Goal: Task Accomplishment & Management: Manage account settings

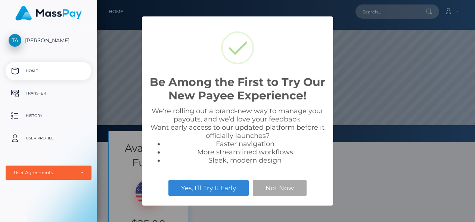
scroll to position [142, 378]
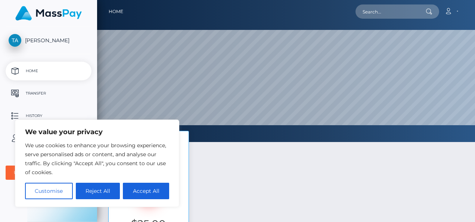
click at [142, 189] on button "Accept All" at bounding box center [146, 191] width 46 height 16
checkbox input "true"
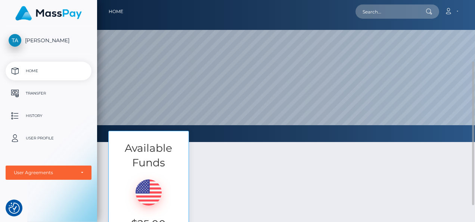
scroll to position [37, 0]
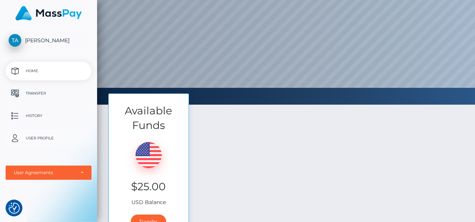
click at [34, 137] on p "User Profile" at bounding box center [49, 137] width 80 height 11
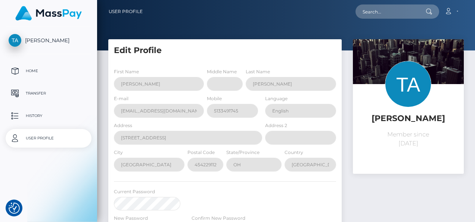
select select
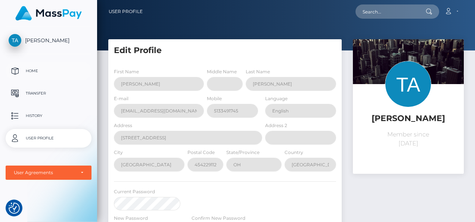
click at [27, 71] on p "Home" at bounding box center [49, 70] width 80 height 11
click at [32, 116] on p "History" at bounding box center [49, 115] width 80 height 11
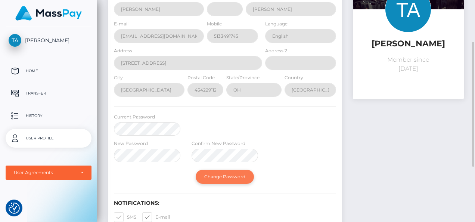
click at [221, 176] on button "Change Password" at bounding box center [225, 176] width 58 height 14
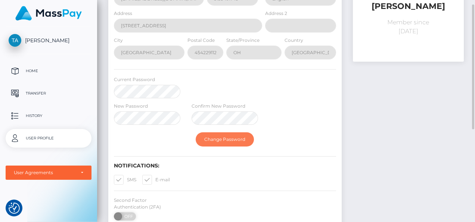
scroll to position [149, 0]
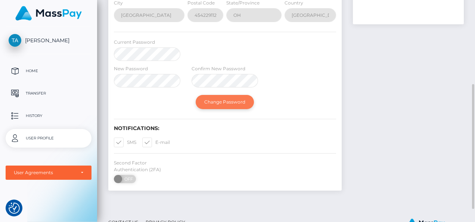
click at [221, 99] on button "Change Password" at bounding box center [225, 102] width 58 height 14
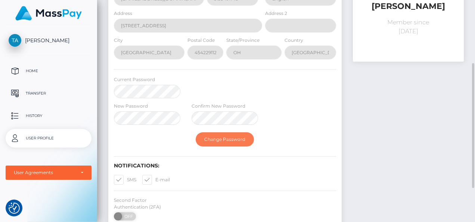
scroll to position [75, 0]
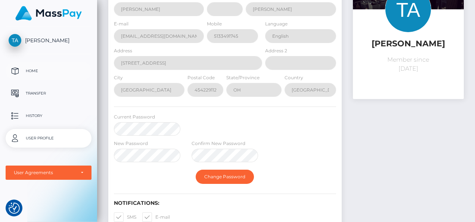
click at [38, 72] on p "Home" at bounding box center [49, 70] width 80 height 11
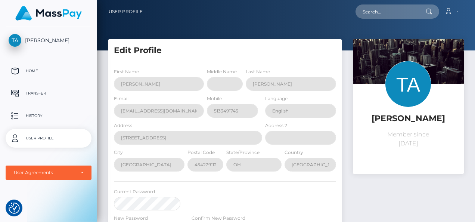
click at [53, 39] on span "[PERSON_NAME]" at bounding box center [49, 40] width 86 height 7
click at [125, 9] on link "User Profile" at bounding box center [126, 12] width 34 height 16
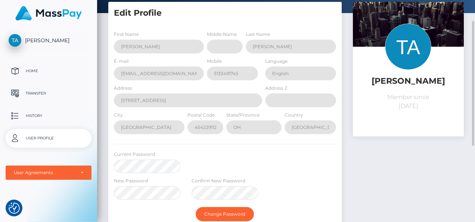
scroll to position [75, 0]
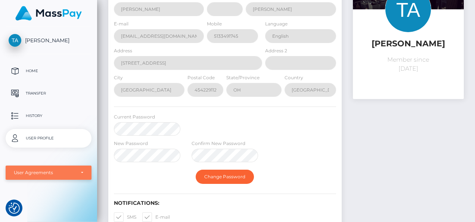
click at [84, 177] on div "User Agreements" at bounding box center [49, 172] width 86 height 14
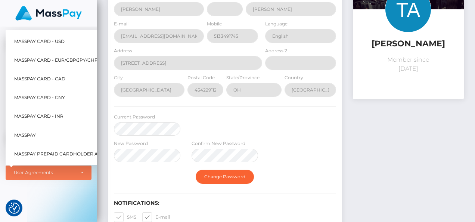
click at [36, 36] on span "MassPay Card - USD" at bounding box center [39, 41] width 50 height 10
select select "1"
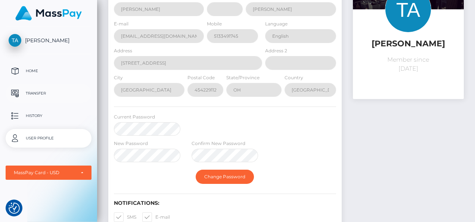
click at [31, 93] on p "Transfer" at bounding box center [49, 93] width 80 height 11
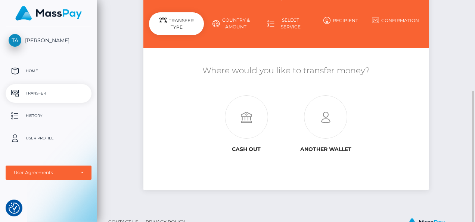
scroll to position [97, 0]
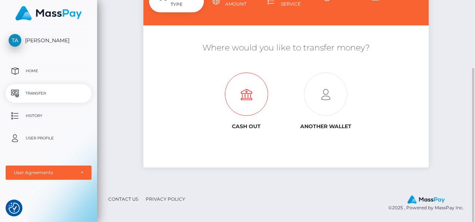
click at [249, 90] on icon at bounding box center [246, 94] width 79 height 43
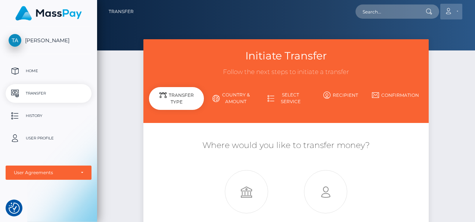
click at [455, 12] on link "Account" at bounding box center [451, 12] width 22 height 16
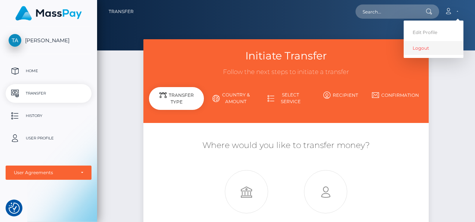
click at [424, 49] on link "Logout" at bounding box center [433, 48] width 60 height 14
